Goal: Check status: Check status

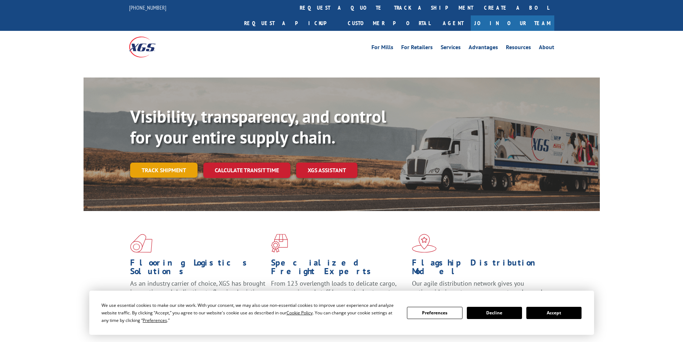
drag, startPoint x: 178, startPoint y: 156, endPoint x: 215, endPoint y: 154, distance: 37.0
click at [179, 163] on link "Track shipment" at bounding box center [163, 170] width 67 height 15
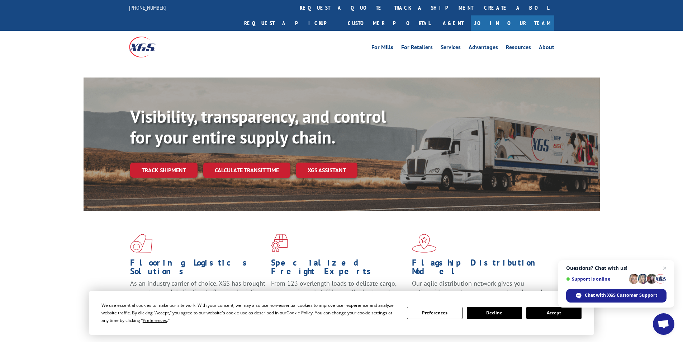
click at [547, 313] on button "Accept" at bounding box center [554, 313] width 55 height 12
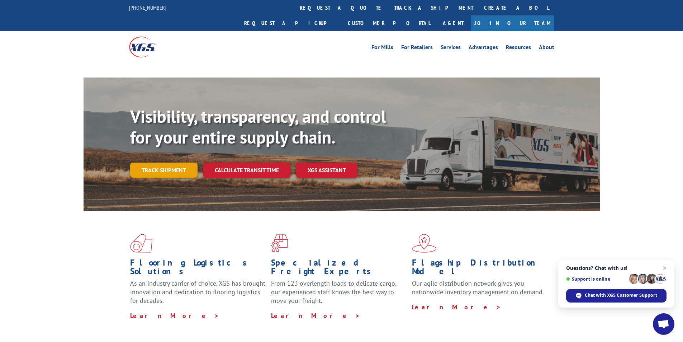
drag, startPoint x: 149, startPoint y: 155, endPoint x: 175, endPoint y: 165, distance: 28.3
click at [150, 163] on link "Track shipment" at bounding box center [163, 170] width 67 height 15
click at [175, 163] on link "Track shipment" at bounding box center [163, 170] width 67 height 15
click at [172, 163] on link "Track shipment" at bounding box center [163, 170] width 67 height 15
click at [174, 163] on link "Track shipment" at bounding box center [163, 170] width 67 height 15
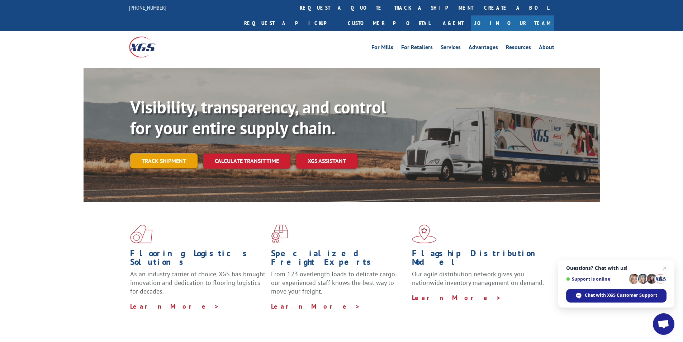
click at [163, 153] on link "Track shipment" at bounding box center [163, 160] width 67 height 15
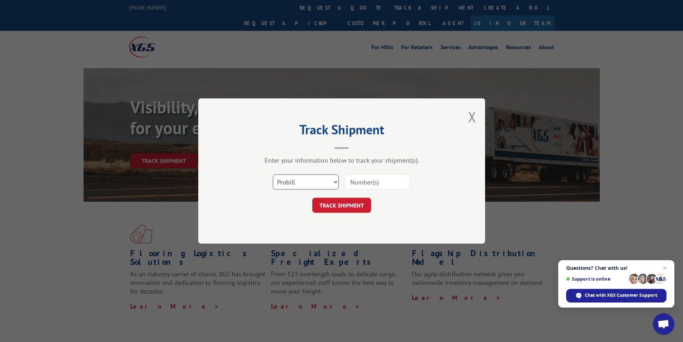
click at [297, 179] on select "Select category... Probill BOL PO" at bounding box center [306, 181] width 66 height 15
select select "bol"
click at [273, 174] on select "Select category... Probill BOL PO" at bounding box center [306, 181] width 66 height 15
click at [386, 185] on input at bounding box center [377, 181] width 66 height 15
paste input "7001334"
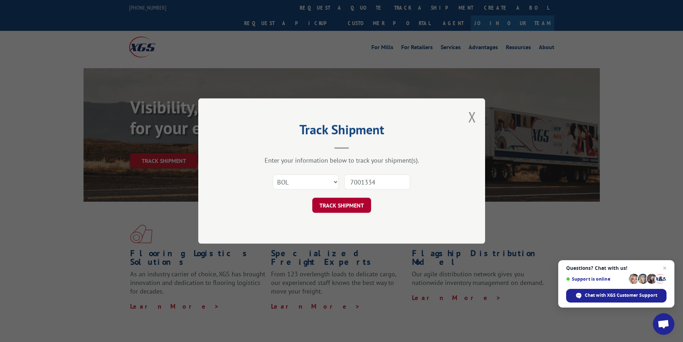
type input "7001334"
click at [354, 202] on button "TRACK SHIPMENT" at bounding box center [342, 205] width 59 height 15
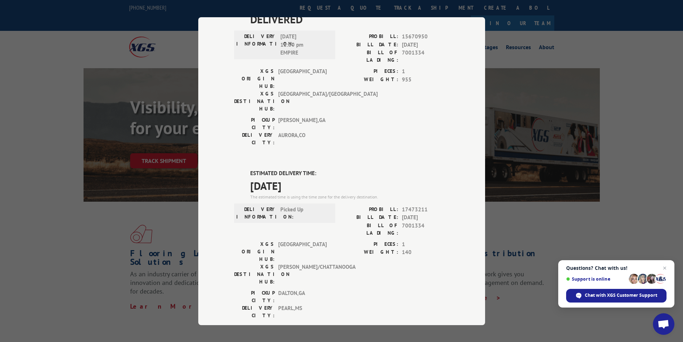
scroll to position [249, 0]
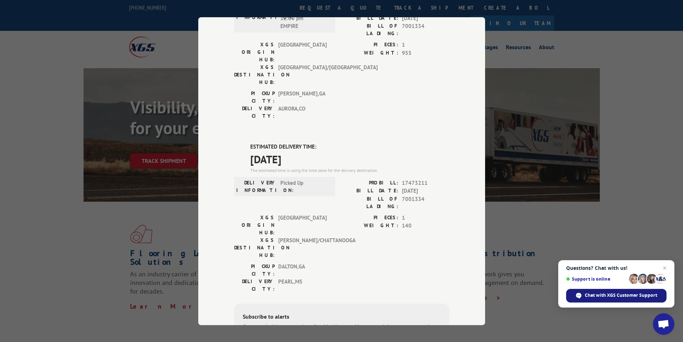
drag, startPoint x: 589, startPoint y: 295, endPoint x: 578, endPoint y: 294, distance: 11.6
click at [589, 295] on span "Chat with XGS Customer Support" at bounding box center [621, 295] width 72 height 6
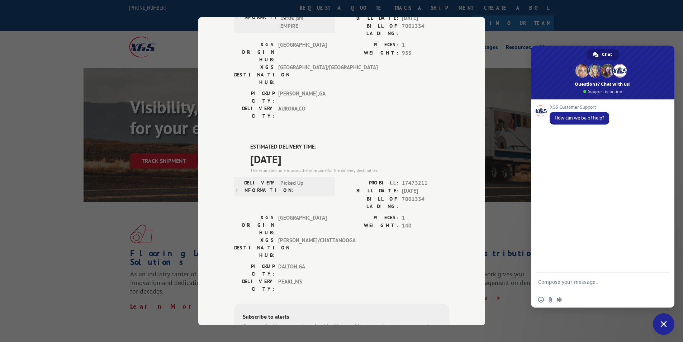
click at [562, 286] on textarea "Compose your message..." at bounding box center [595, 285] width 113 height 13
type textarea "H"
drag, startPoint x: 603, startPoint y: 279, endPoint x: 608, endPoint y: 280, distance: 5.4
click at [608, 280] on textarea "Good afternoon has bol" at bounding box center [595, 283] width 113 height 6
paste textarea "7001334"
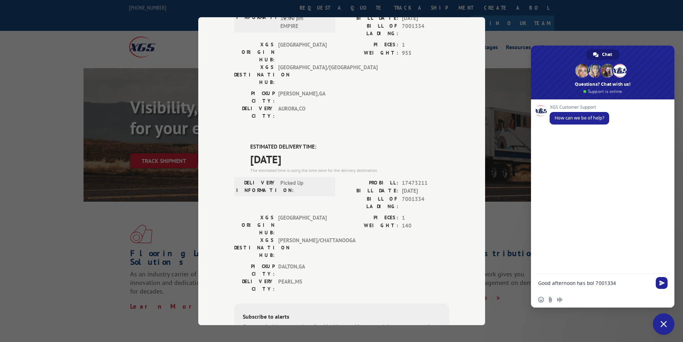
drag, startPoint x: 618, startPoint y: 287, endPoint x: 627, endPoint y: 287, distance: 8.6
click at [619, 287] on form "Good afternoon has bol 7001334" at bounding box center [595, 283] width 113 height 19
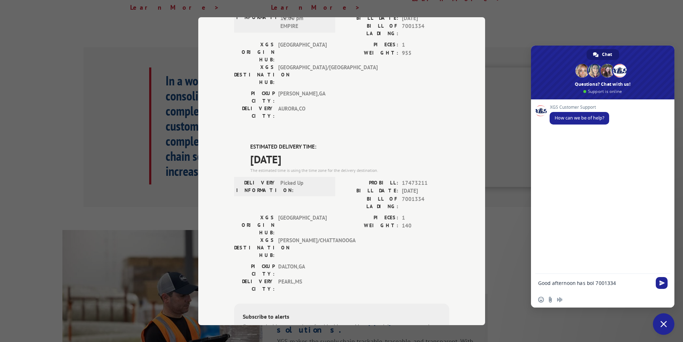
click at [628, 285] on textarea "Good afternoon has bol 7001334" at bounding box center [595, 283] width 113 height 6
type textarea "Good afternoon has bol 7001334 been transferred over to [PERSON_NAME]?"
click at [663, 282] on span "Send" at bounding box center [662, 281] width 5 height 5
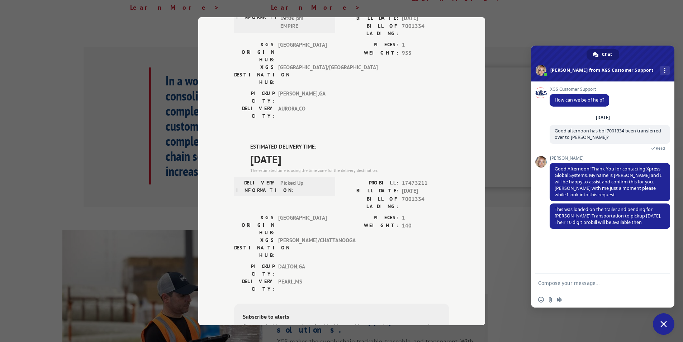
click at [577, 271] on div "XGS Customer Support How can we be of help? [DATE] Good afternoon has bol 70013…" at bounding box center [603, 177] width 144 height 192
click at [579, 283] on textarea "Compose your message..." at bounding box center [595, 283] width 113 height 6
type textarea "O"
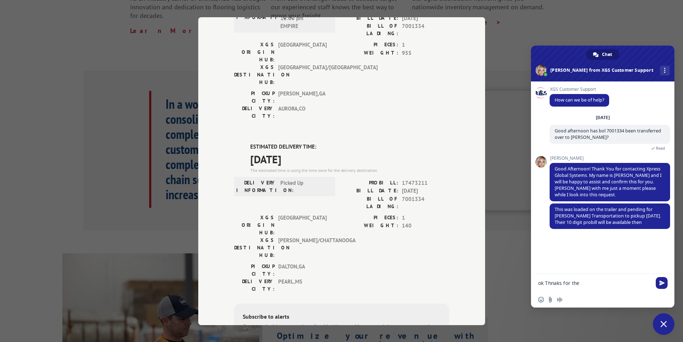
scroll to position [263, 0]
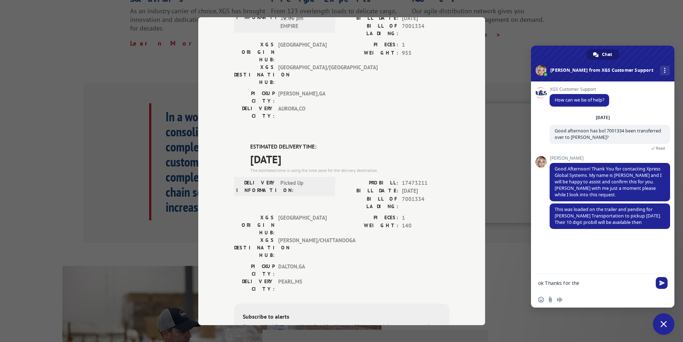
click at [545, 284] on textarea "ok Thanks for the" at bounding box center [595, 283] width 113 height 6
click at [610, 283] on textarea "OK, Thanks for the" at bounding box center [595, 283] width 113 height 6
type textarea "O"
type textarea "Thanks for the update."
click at [664, 285] on span "Send" at bounding box center [662, 282] width 5 height 5
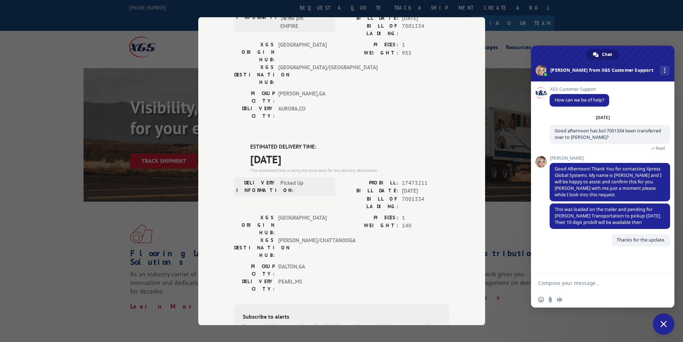
scroll to position [234, 0]
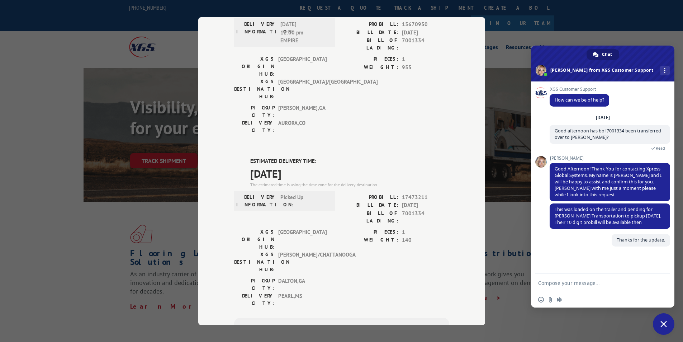
click at [133, 38] on div "Track Shipment DELIVERED DELIVERY INFORMATION: PROBILL: 7001334 BILL DATE: [DAT…" at bounding box center [341, 171] width 683 height 342
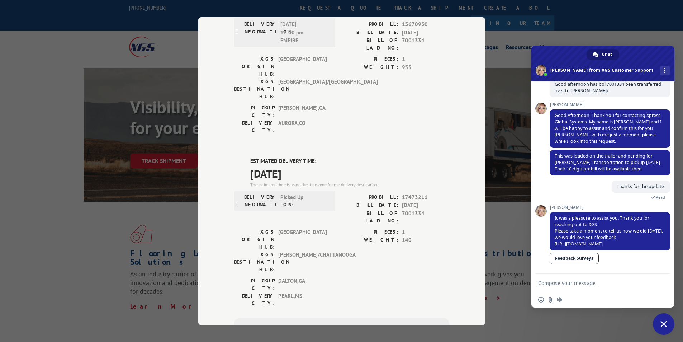
scroll to position [163, 0]
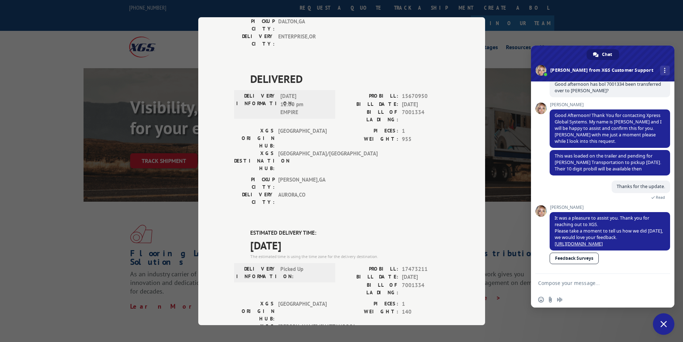
click at [511, 45] on div "Track Shipment DELIVERED DELIVERY INFORMATION: PROBILL: 7001334 BILL DATE: [DAT…" at bounding box center [341, 171] width 683 height 342
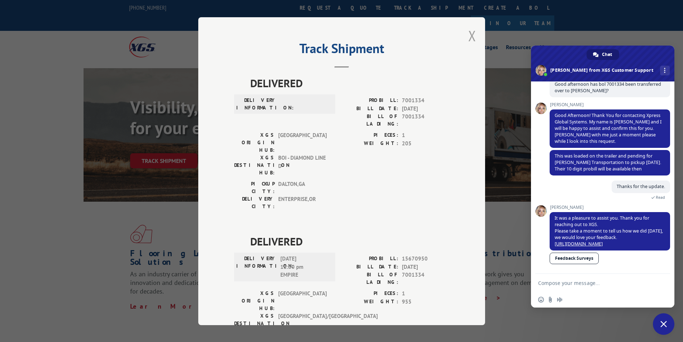
click at [472, 37] on button "Close modal" at bounding box center [473, 35] width 8 height 19
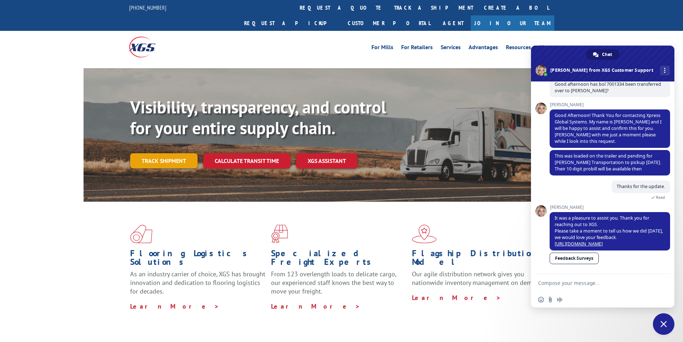
click at [186, 153] on link "Track shipment" at bounding box center [163, 160] width 67 height 15
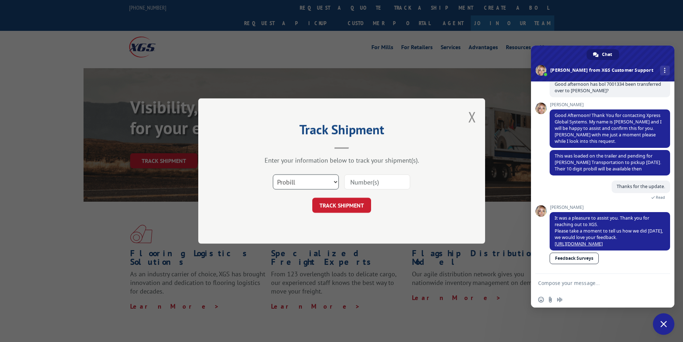
click at [304, 182] on select "Select category... Probill BOL PO" at bounding box center [306, 181] width 66 height 15
select select "bol"
click at [273, 174] on select "Select category... Probill BOL PO" at bounding box center [306, 181] width 66 height 15
click at [400, 183] on input at bounding box center [377, 181] width 66 height 15
paste input "5316215"
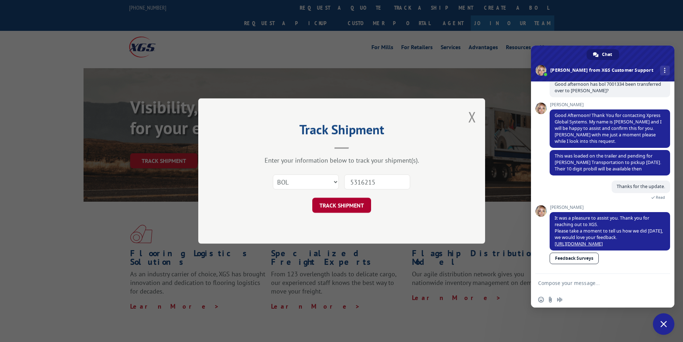
type input "5316215"
click at [356, 206] on button "TRACK SHIPMENT" at bounding box center [342, 205] width 59 height 15
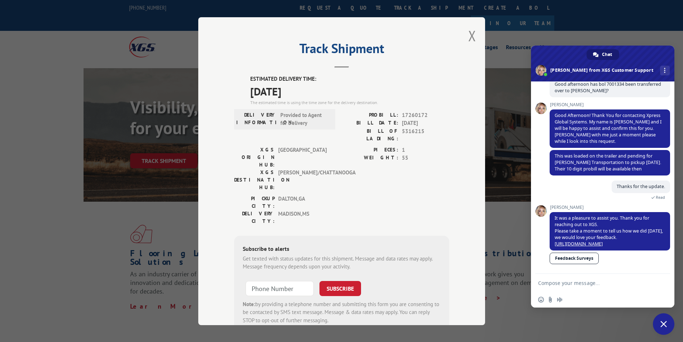
click at [667, 325] on span "Close chat" at bounding box center [664, 324] width 6 height 6
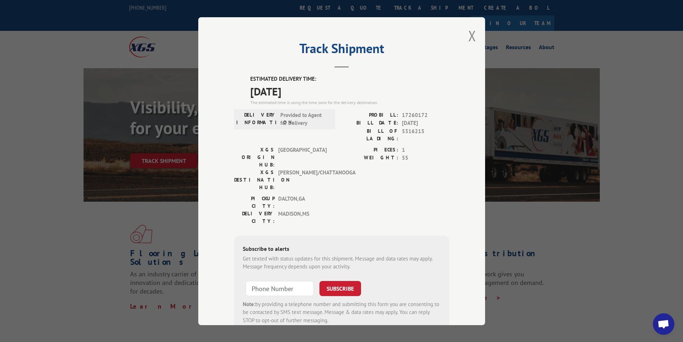
click at [669, 321] on span "Open chat" at bounding box center [664, 325] width 12 height 10
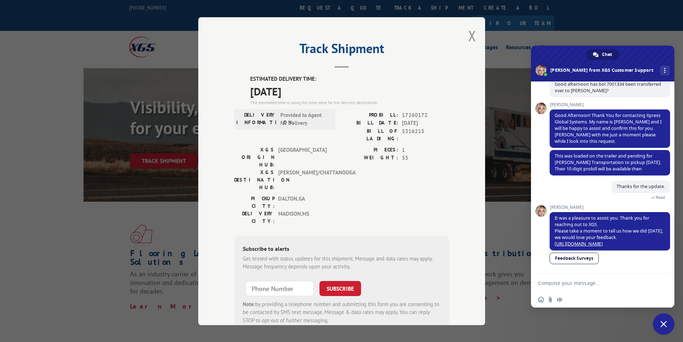
click at [596, 281] on textarea "Compose your message..." at bounding box center [595, 283] width 113 height 6
click at [661, 69] on div "More channels" at bounding box center [666, 71] width 10 height 10
drag, startPoint x: 660, startPoint y: 15, endPoint x: 665, endPoint y: 71, distance: 55.5
click at [659, 15] on div "Track Shipment ESTIMATED DELIVERY TIME: [DATE] The estimated time is using the …" at bounding box center [341, 171] width 683 height 342
drag, startPoint x: 482, startPoint y: 98, endPoint x: 489, endPoint y: 118, distance: 21.1
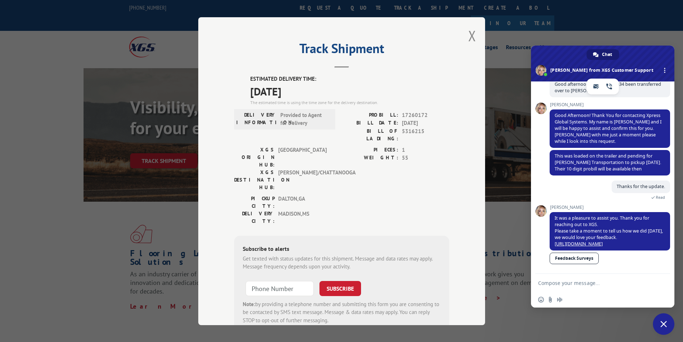
click at [482, 98] on div "Track Shipment ESTIMATED DELIVERY TIME: [DATE] The estimated time is using the …" at bounding box center [341, 171] width 287 height 308
